Goal: Task Accomplishment & Management: Use online tool/utility

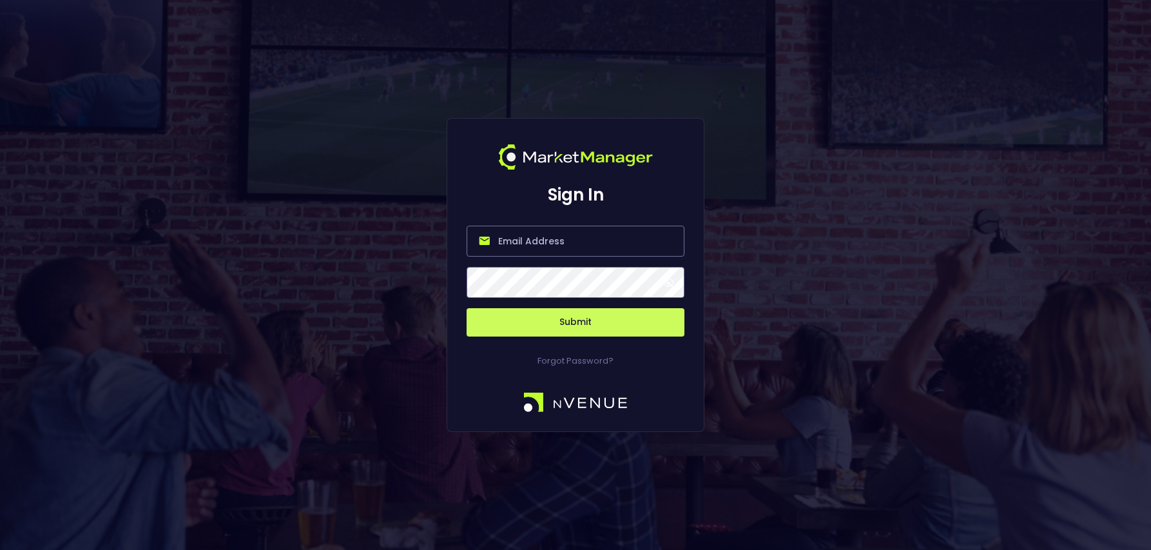
type input "[PERSON_NAME][EMAIL_ADDRESS][DOMAIN_NAME]"
click at [548, 317] on button "Submit" at bounding box center [576, 322] width 218 height 28
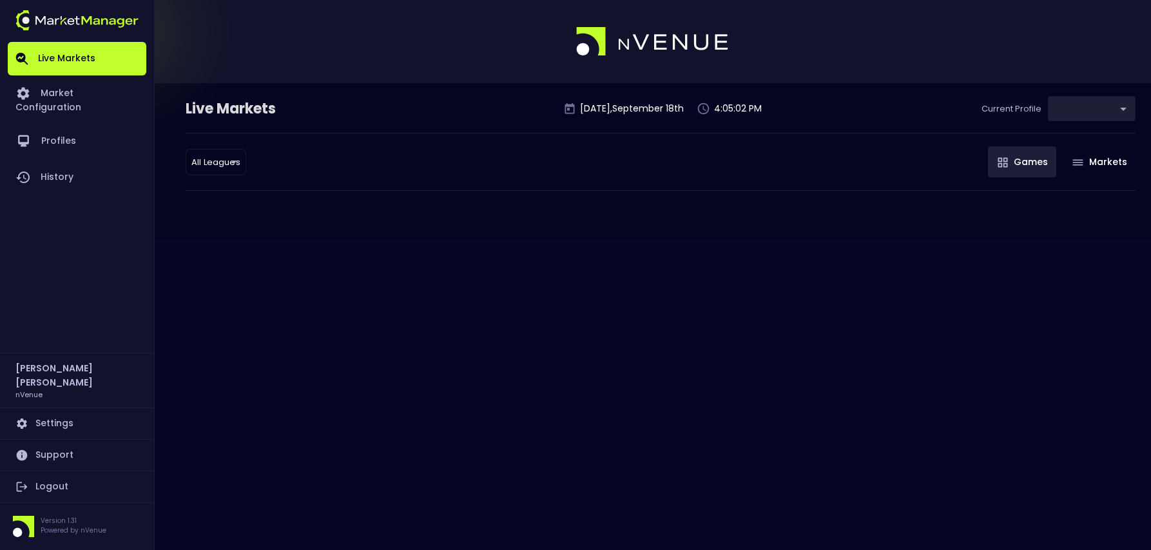
type input "0d810fa5-e353-4d9c-b11d-31f095cae871"
click at [204, 162] on body "Live Markets Market Configuration Profiles History [PERSON_NAME] nVenue Setting…" at bounding box center [575, 275] width 1151 height 550
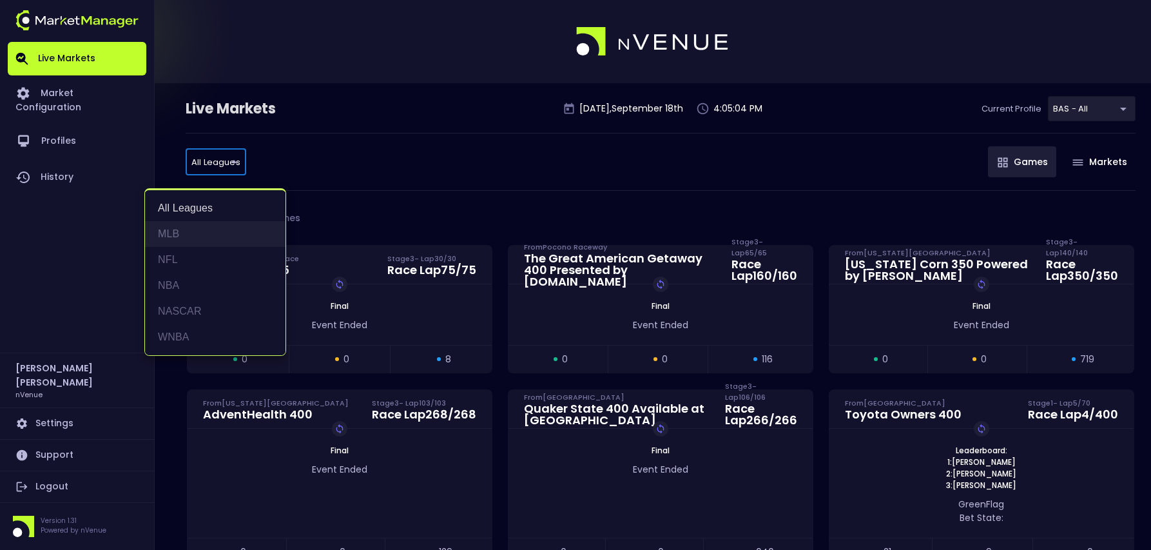
click at [186, 229] on li "MLB" at bounding box center [215, 234] width 141 height 26
type input "MLB"
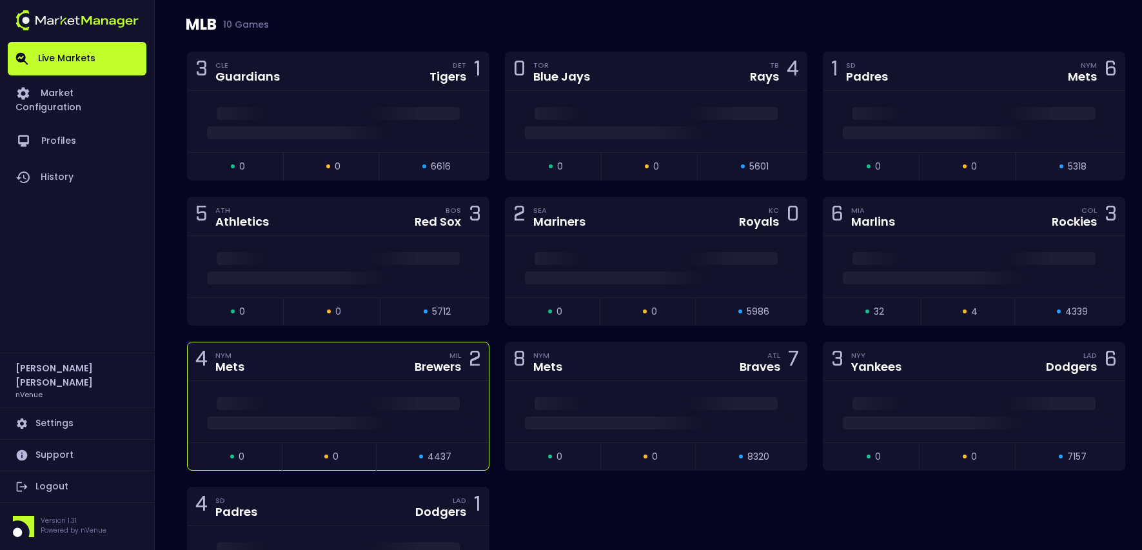
scroll to position [258, 0]
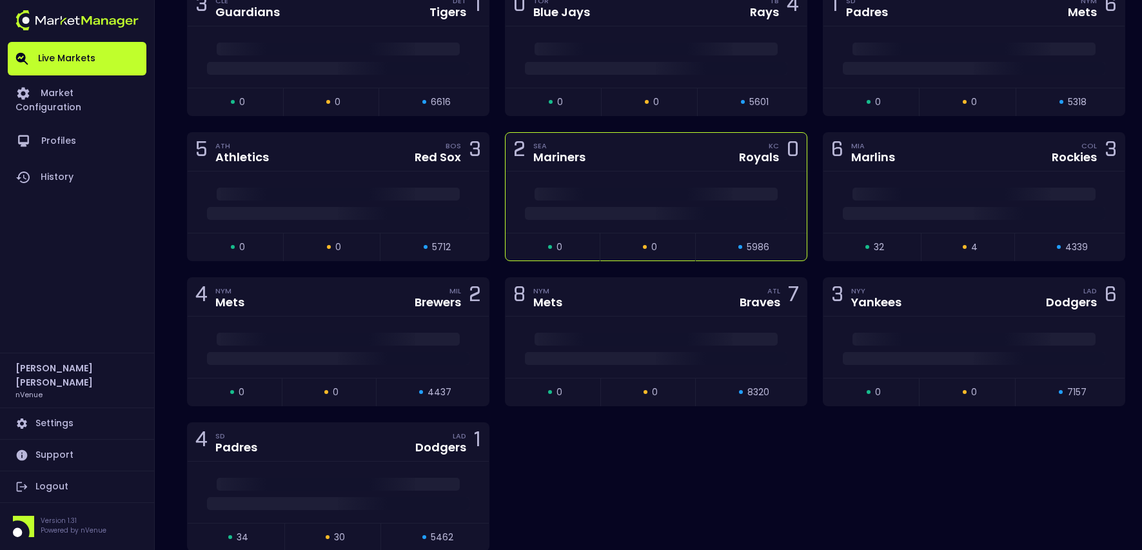
click at [624, 150] on div "2 SEA Mariners [PERSON_NAME] 0" at bounding box center [655, 152] width 301 height 39
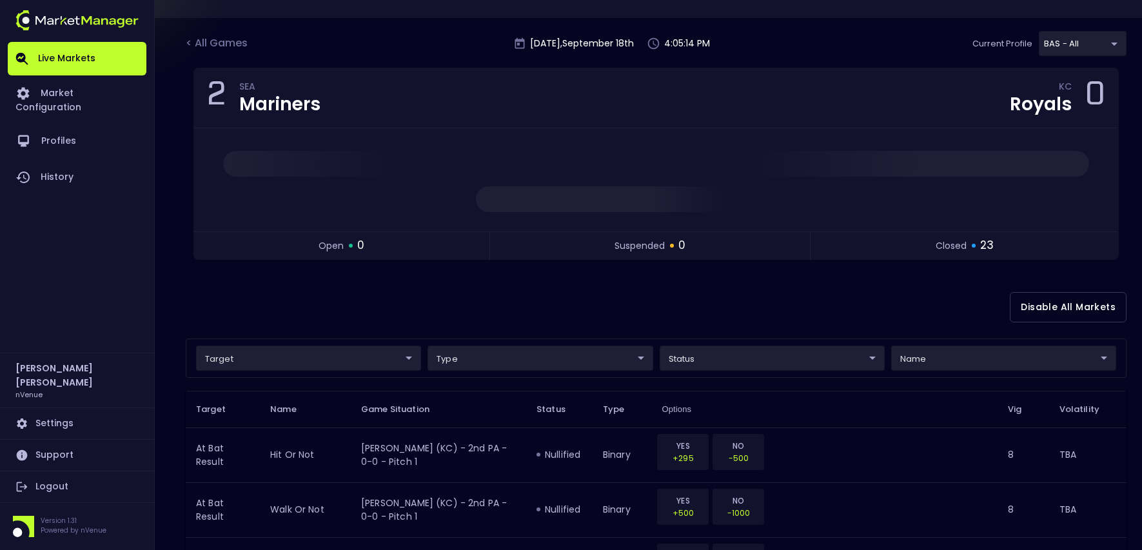
scroll to position [64, 0]
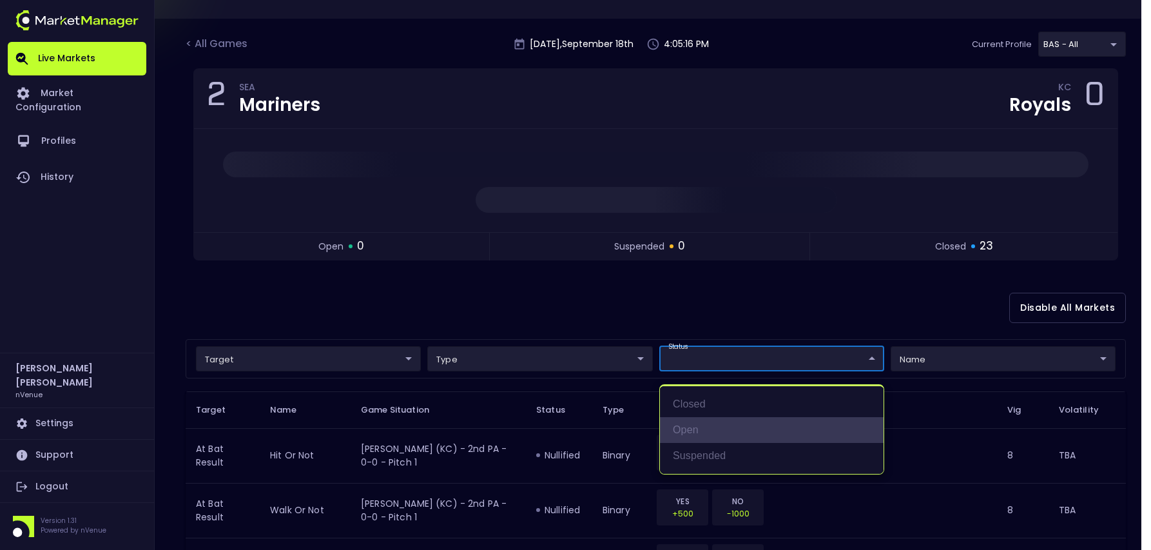
click at [704, 419] on li "open" at bounding box center [772, 430] width 224 height 26
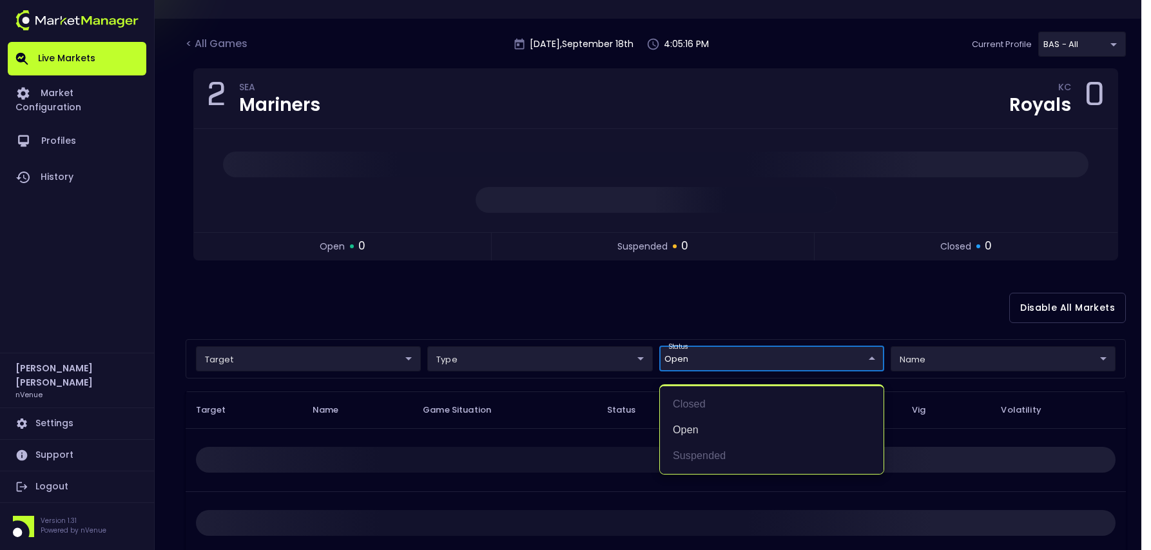
click at [546, 295] on div at bounding box center [575, 275] width 1151 height 550
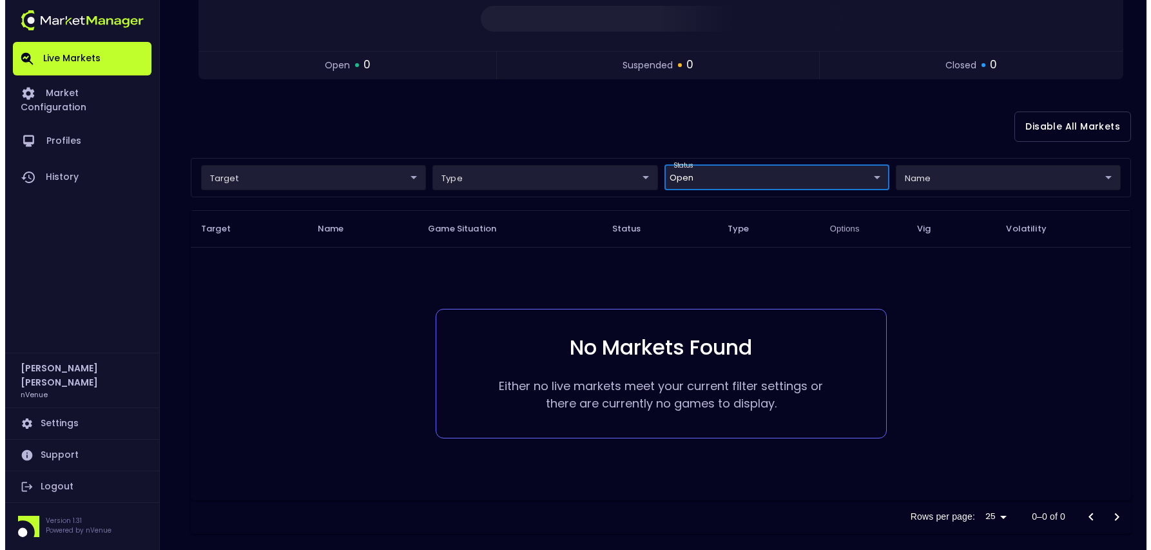
scroll to position [260, 0]
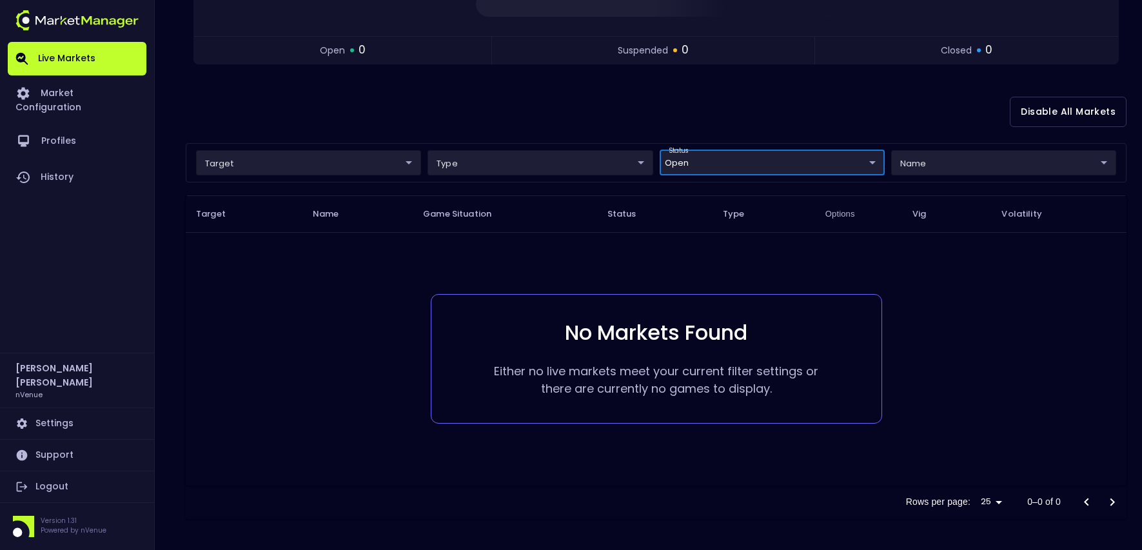
click at [814, 154] on body "Live Markets Market Configuration Profiles History [PERSON_NAME] nVenue Setting…" at bounding box center [571, 145] width 1142 height 810
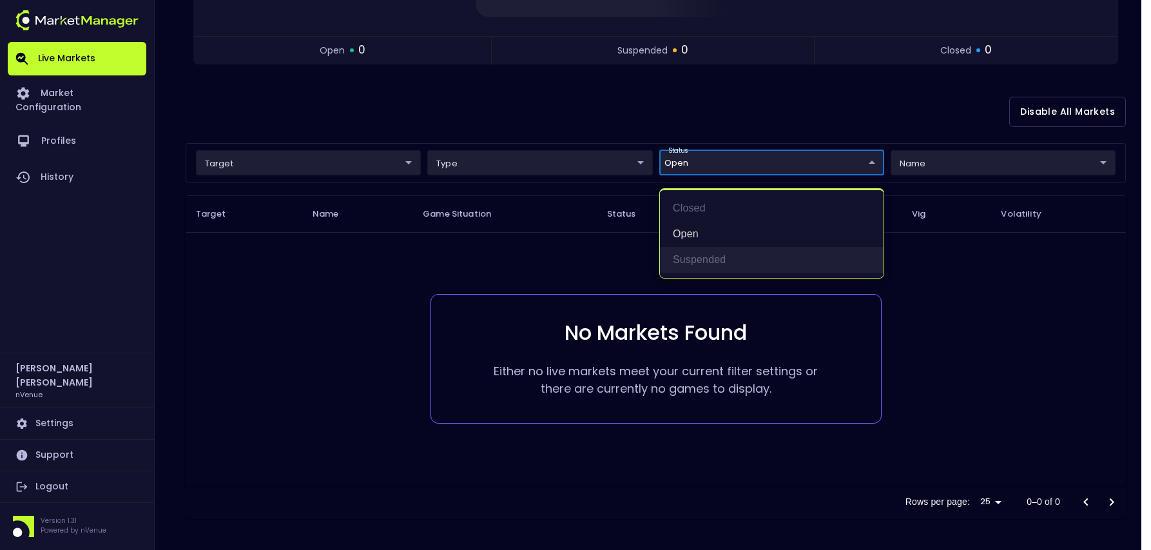
click at [712, 248] on li "suspended" at bounding box center [772, 260] width 224 height 26
type input "open,suspended"
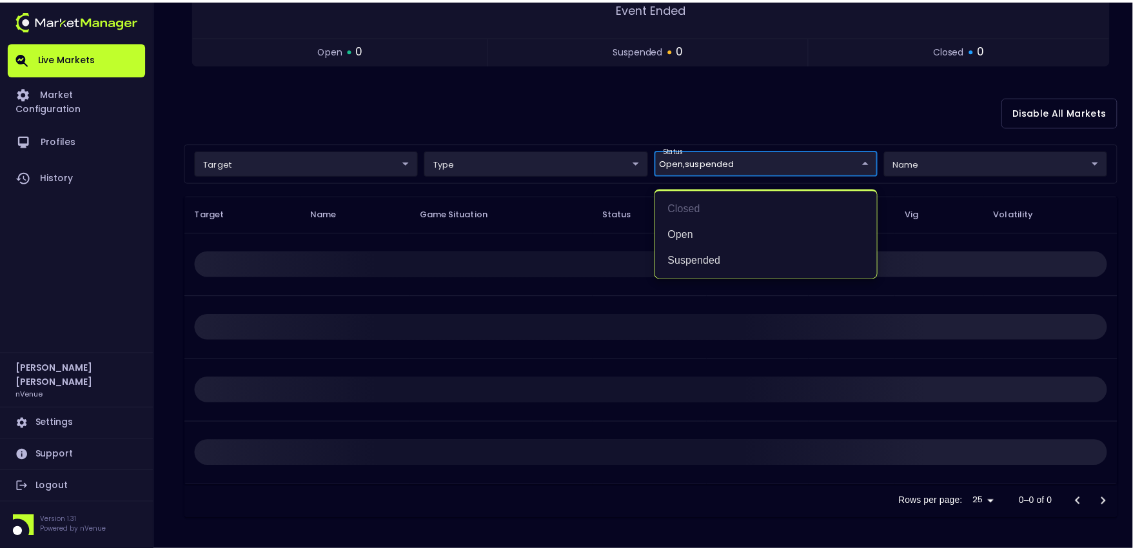
scroll to position [238, 0]
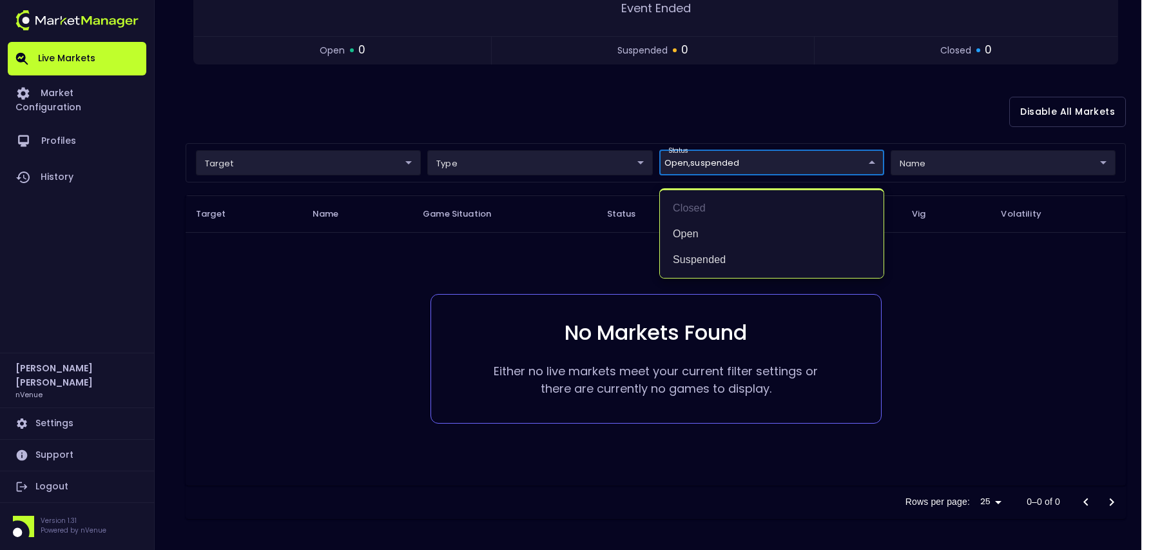
click at [413, 115] on div at bounding box center [575, 275] width 1151 height 550
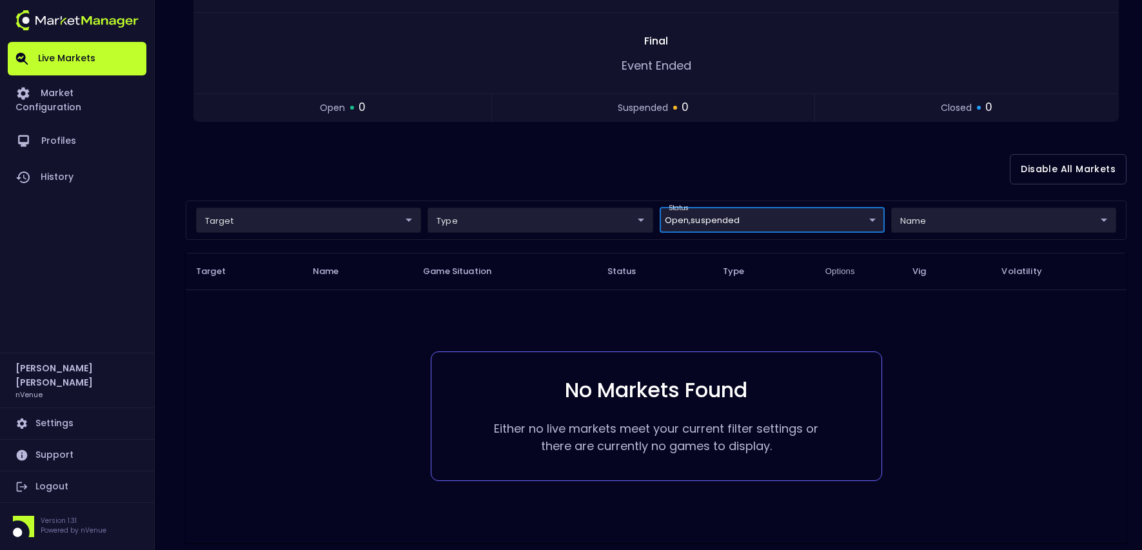
scroll to position [0, 0]
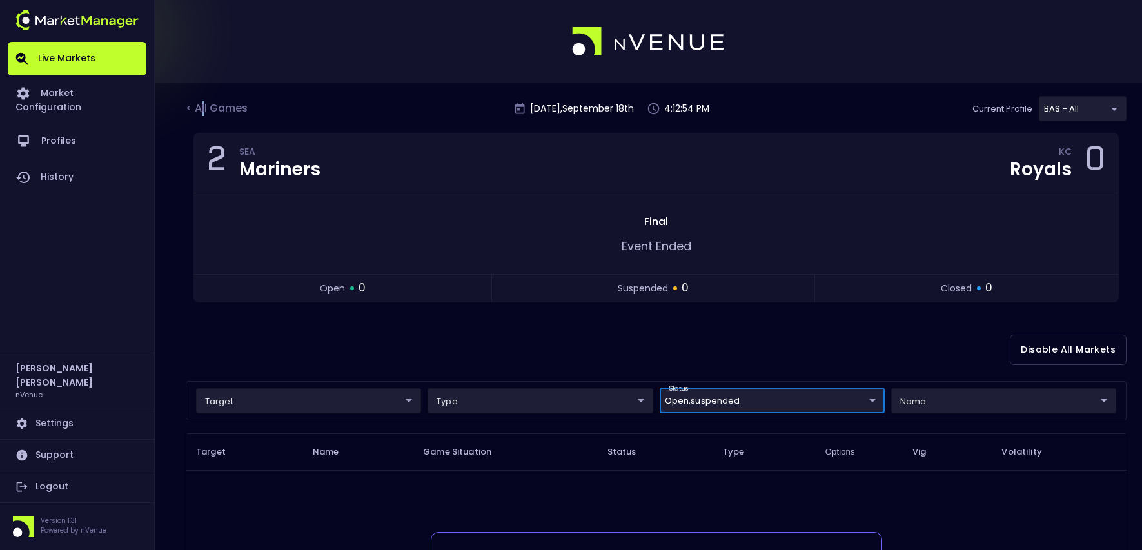
click at [204, 107] on div "< All Games" at bounding box center [218, 109] width 64 height 17
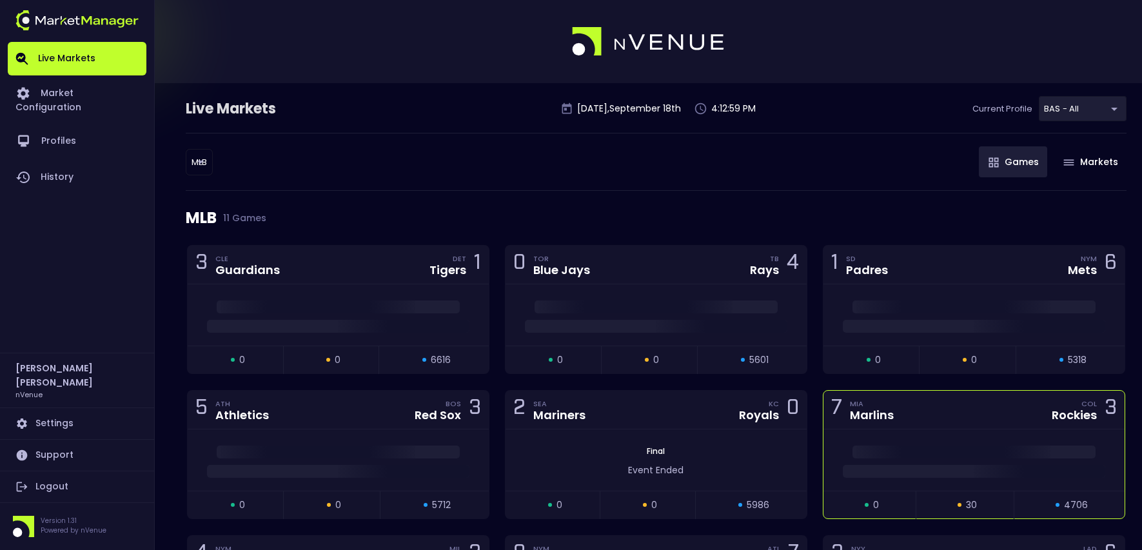
click at [930, 400] on div "7 MIA Marlins COL Rockies 3" at bounding box center [973, 410] width 301 height 39
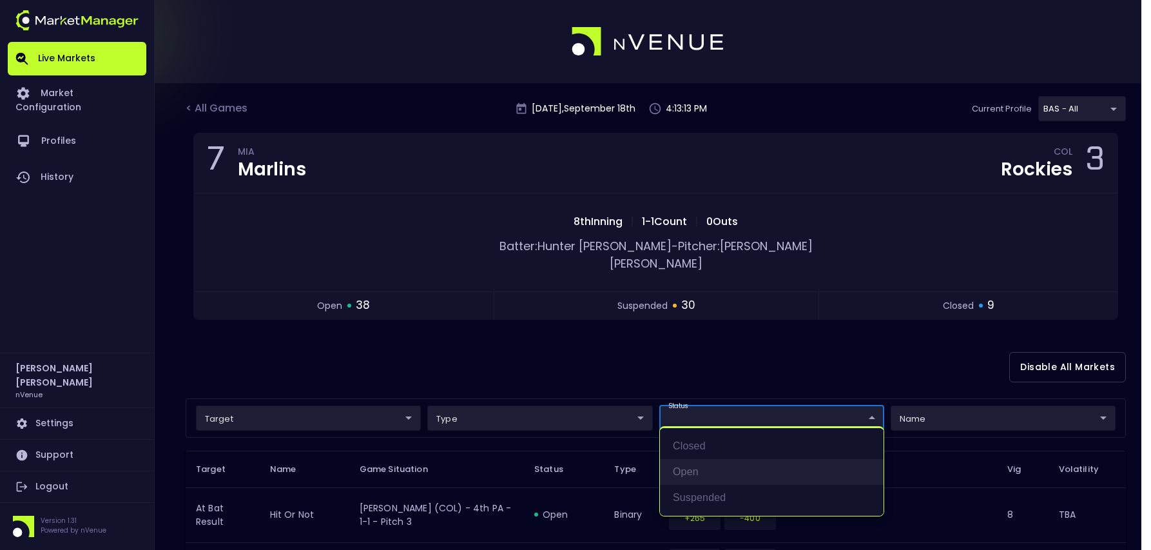
click at [728, 465] on li "open" at bounding box center [772, 472] width 224 height 26
type input "open"
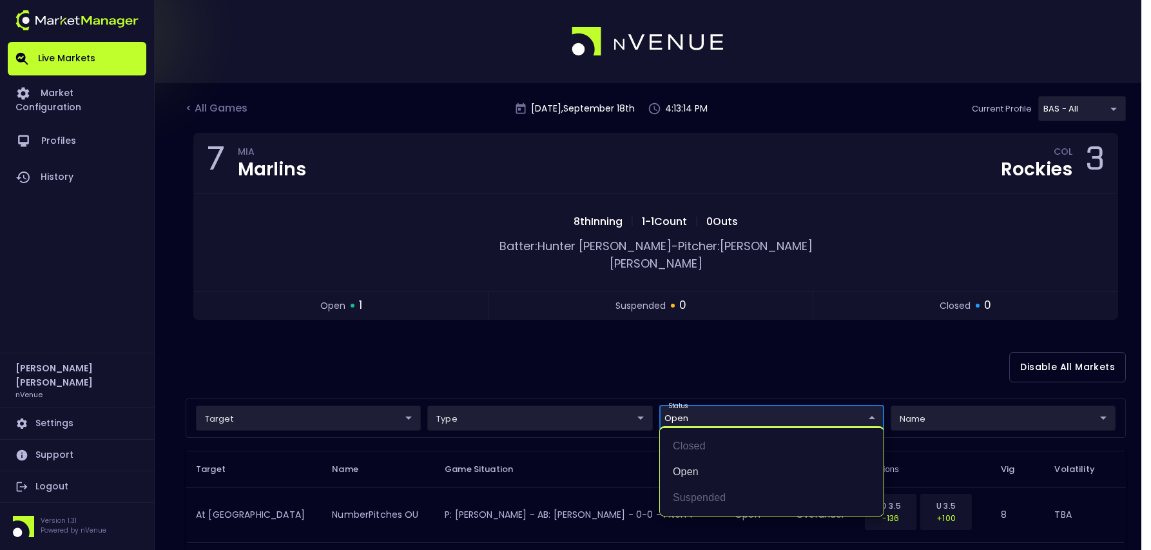
click at [577, 365] on div at bounding box center [575, 275] width 1151 height 550
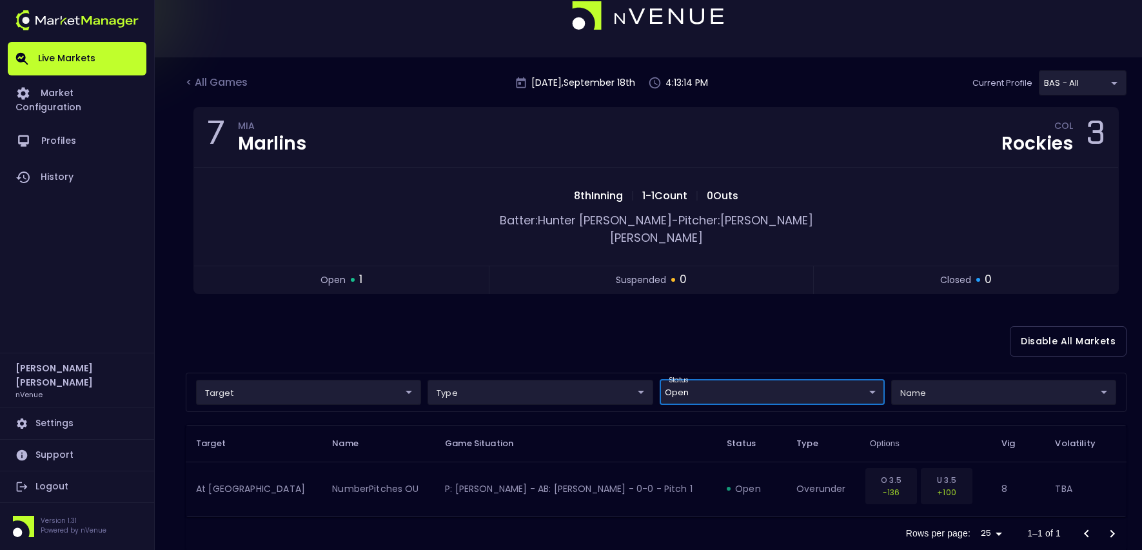
scroll to position [40, 0]
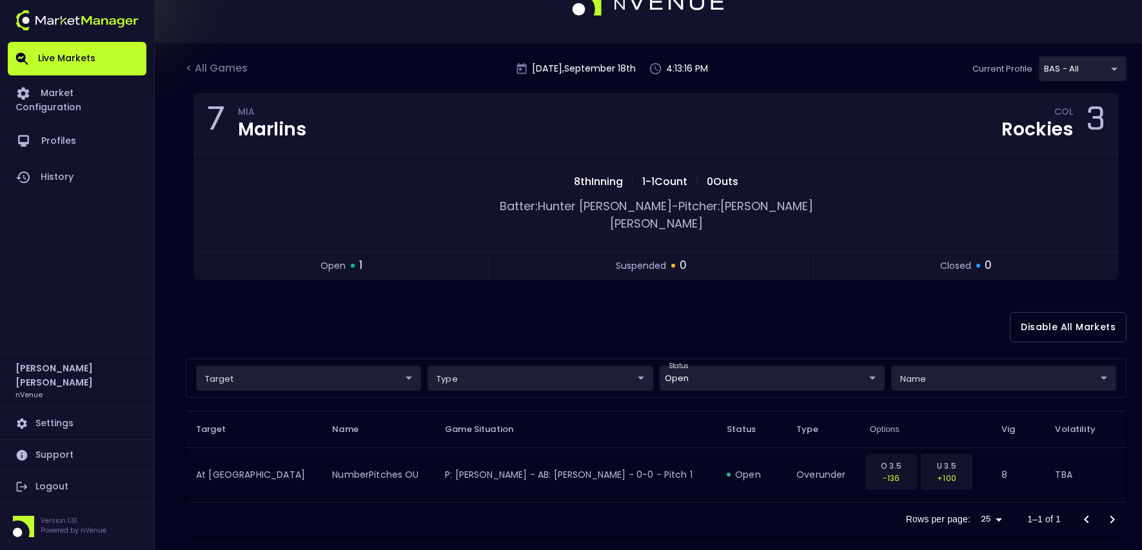
click at [470, 305] on div "Disable All Markets" at bounding box center [656, 327] width 940 height 63
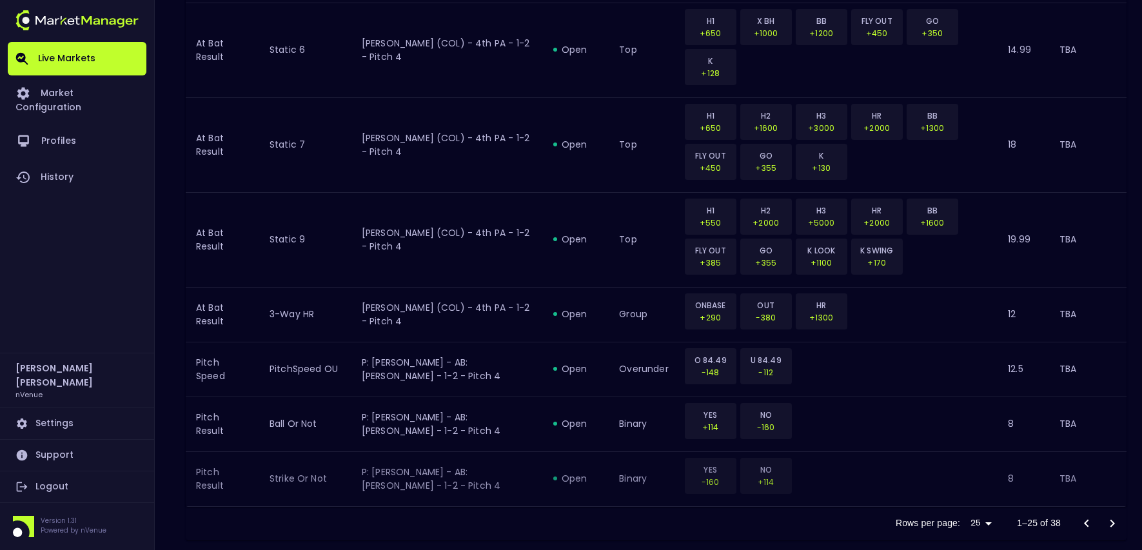
scroll to position [1475, 0]
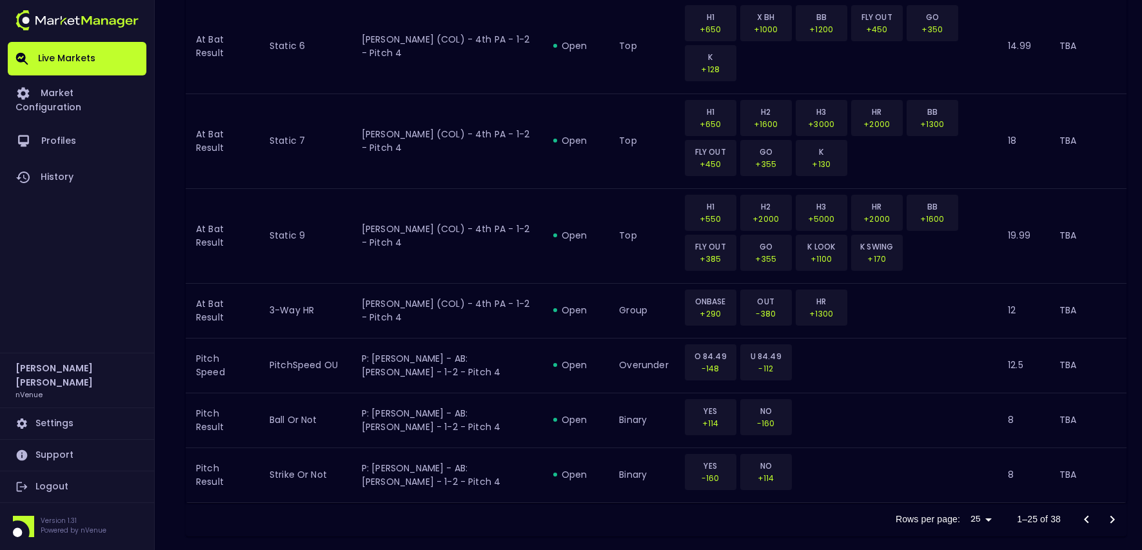
click at [1113, 512] on icon "Go to next page" at bounding box center [1111, 519] width 15 height 15
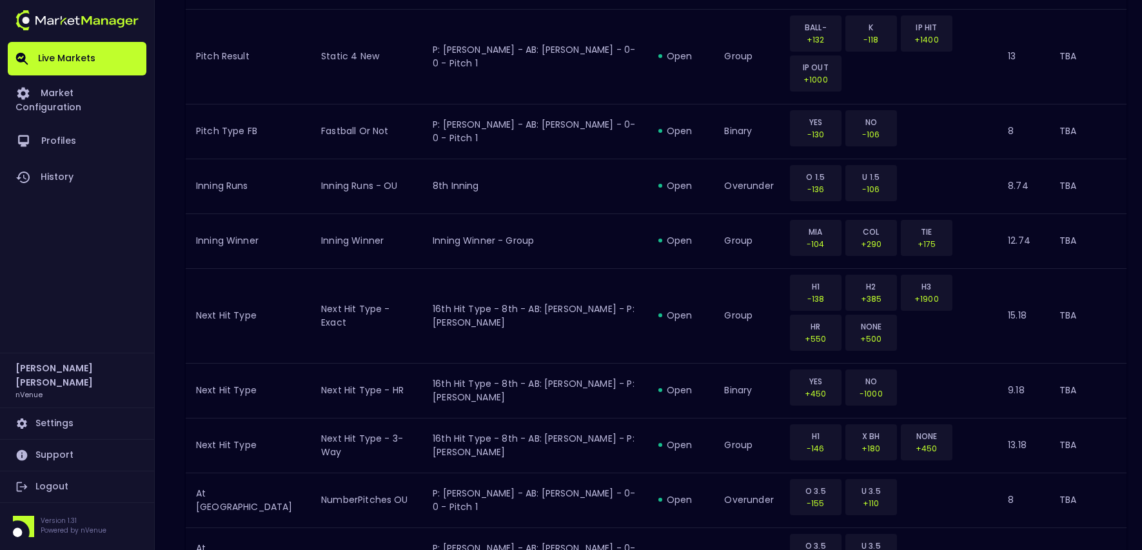
scroll to position [0, 0]
